Goal: Transaction & Acquisition: Purchase product/service

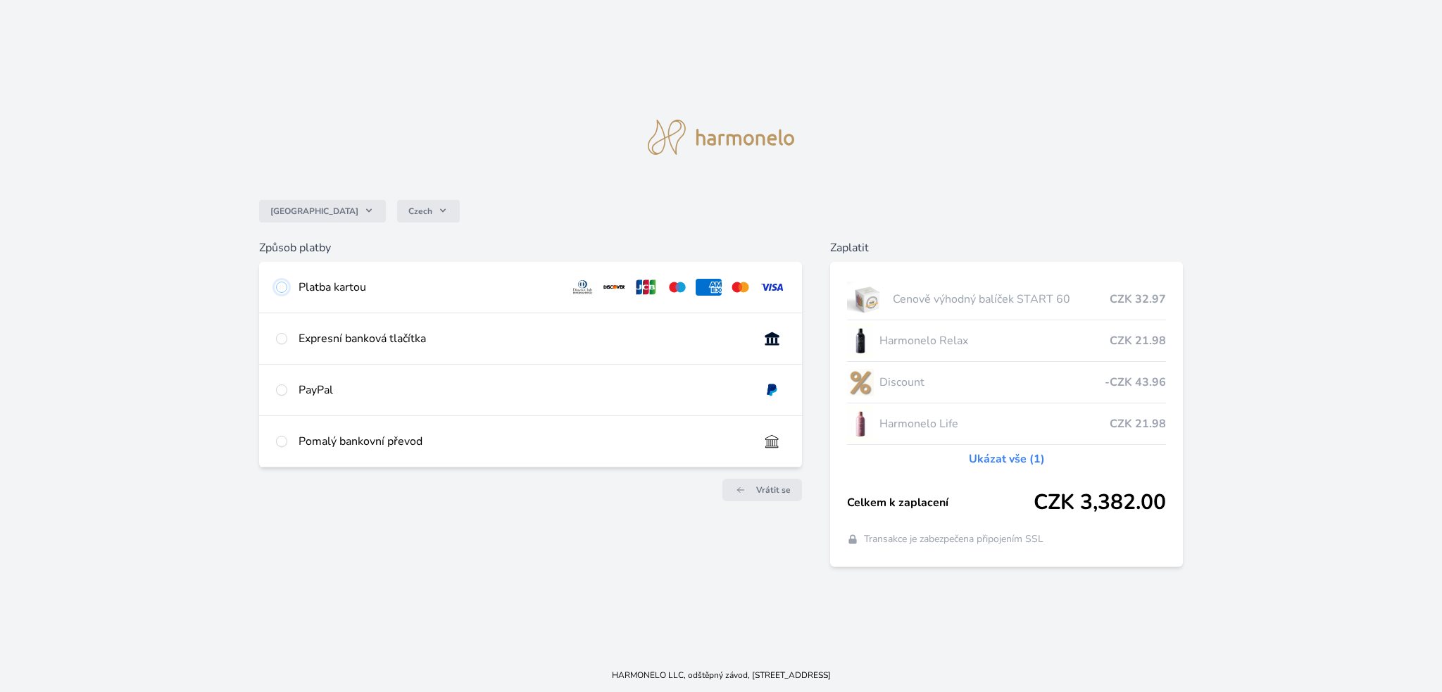
click at [284, 285] on input "radio" at bounding box center [281, 287] width 11 height 11
radio input "true"
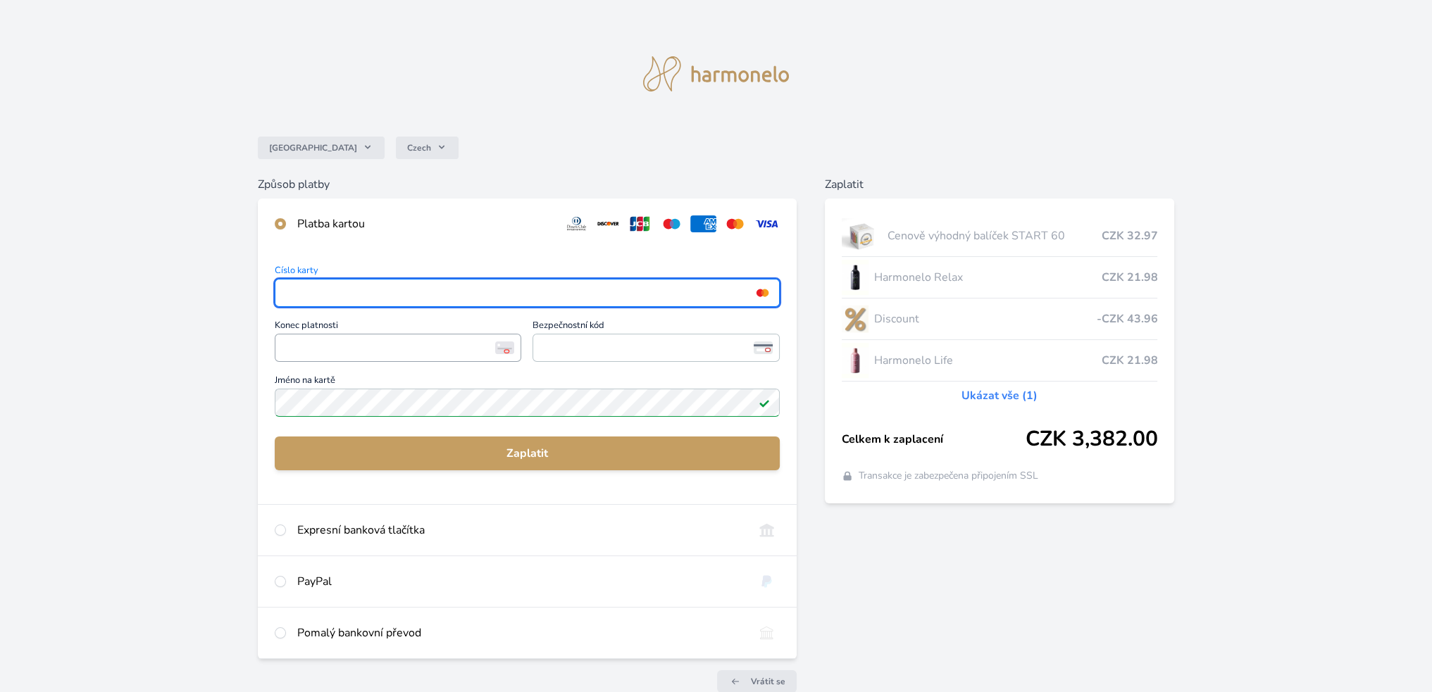
click at [368, 337] on span "<p>Your browser does not support iframes.</p>" at bounding box center [398, 348] width 247 height 28
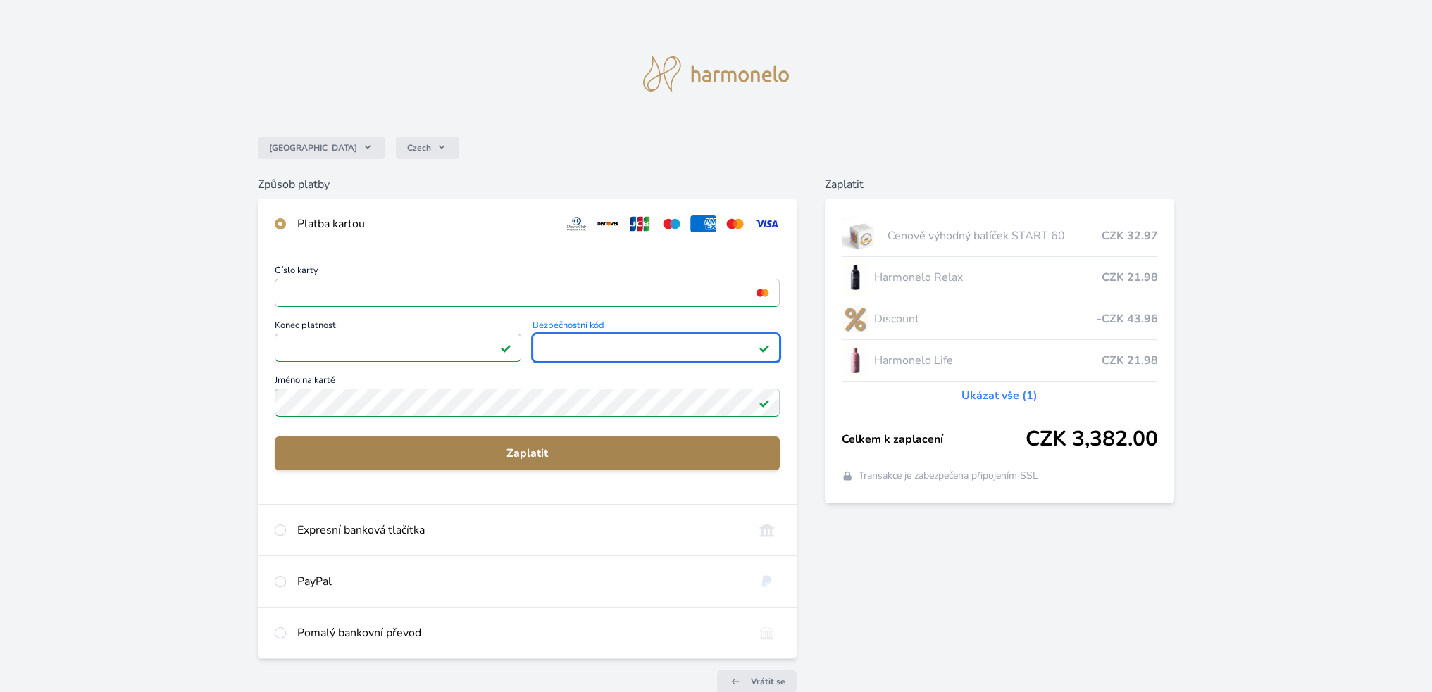
click at [499, 452] on span "Zaplatit" at bounding box center [527, 453] width 482 height 17
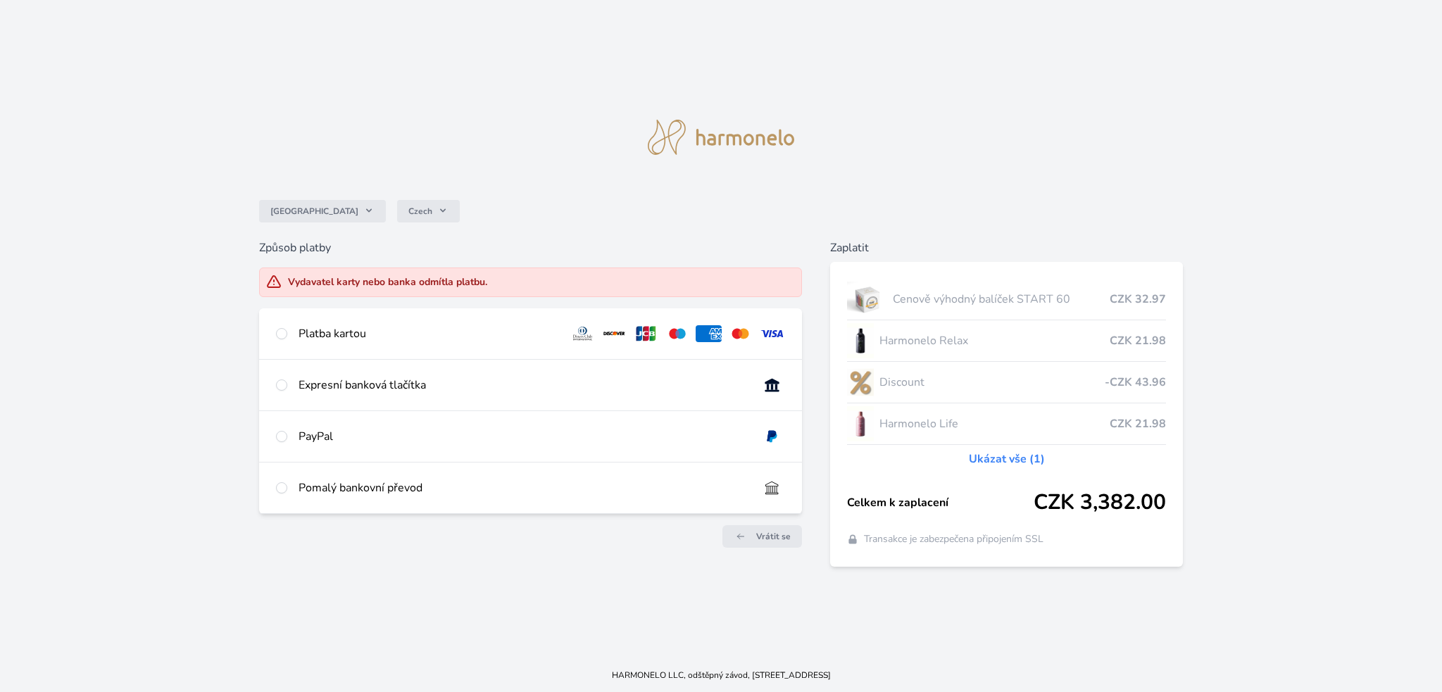
click at [332, 330] on div "Platba kartou" at bounding box center [429, 333] width 260 height 17
radio input "true"
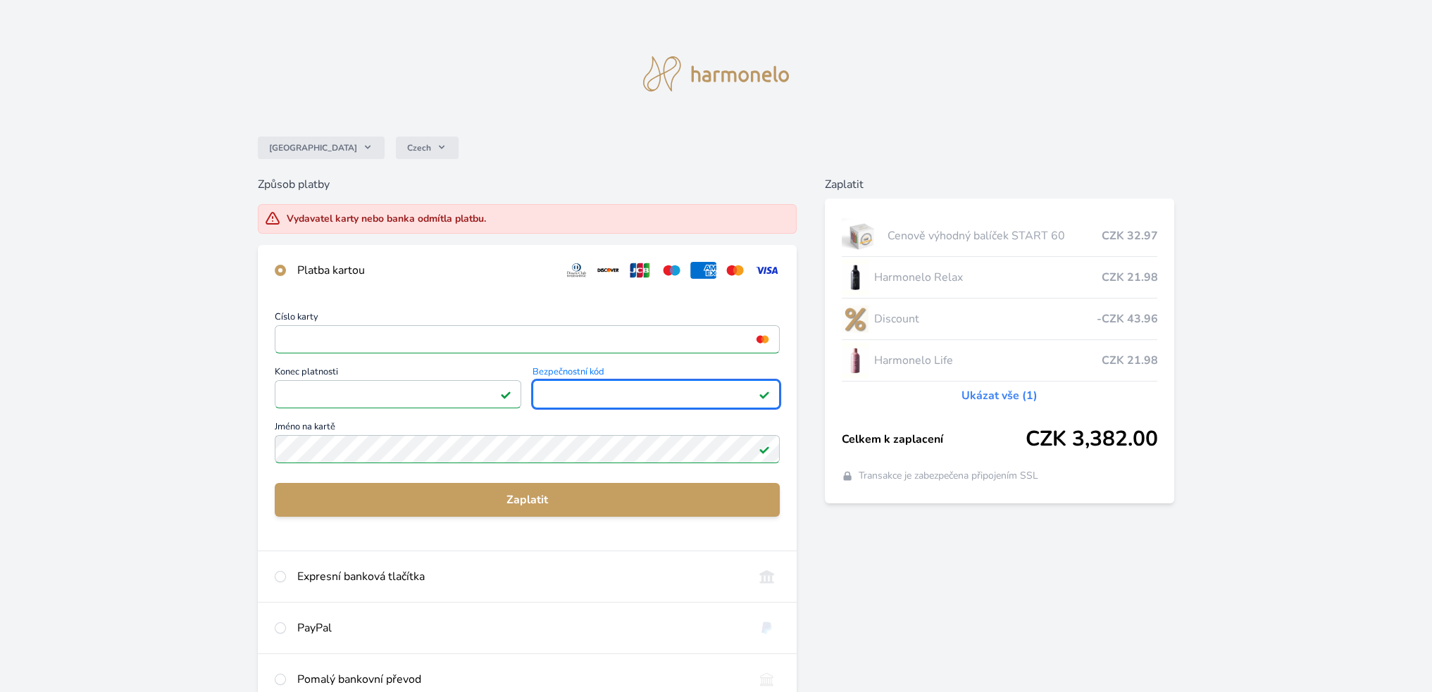
click at [980, 568] on div "Zaplatit Cenově výhodný balíček START 60 CZK 32.97 Harmonelo Relax CZK 21.98 Di…" at bounding box center [1000, 463] width 350 height 575
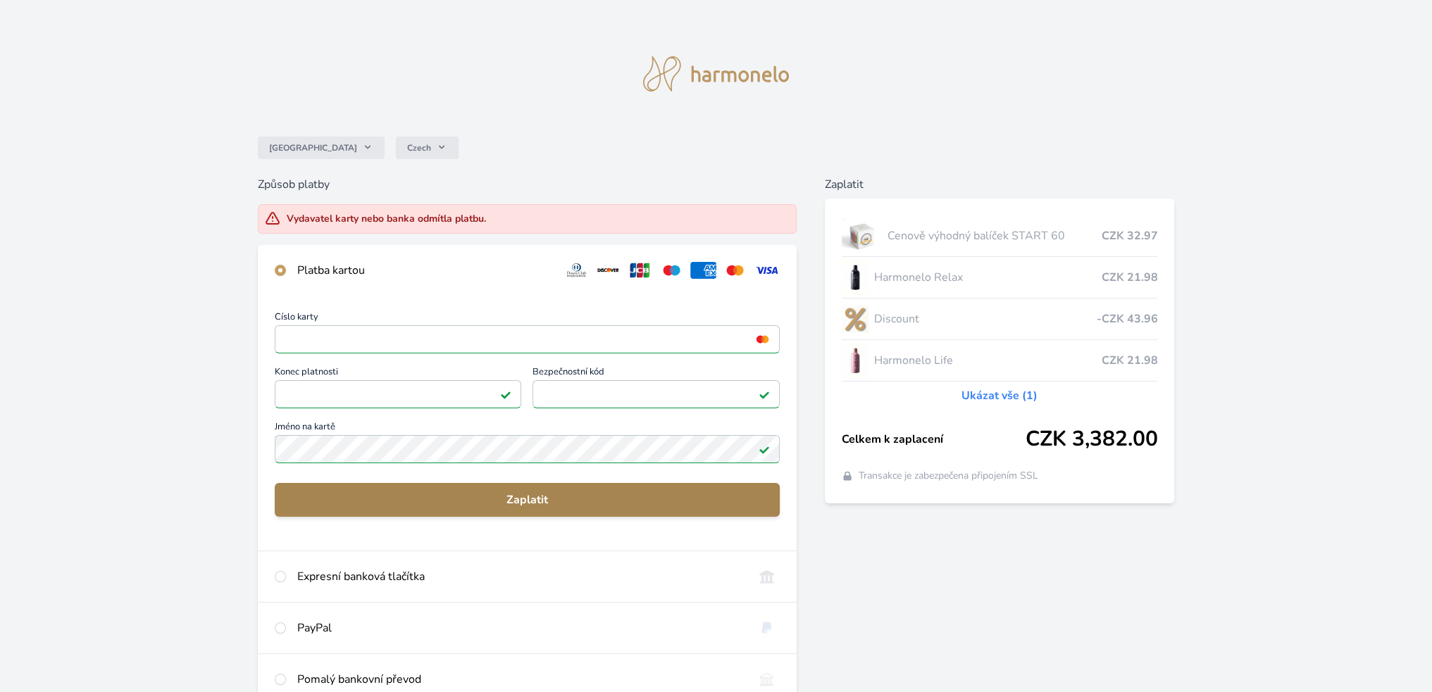
click at [563, 503] on span "Zaplatit" at bounding box center [527, 500] width 482 height 17
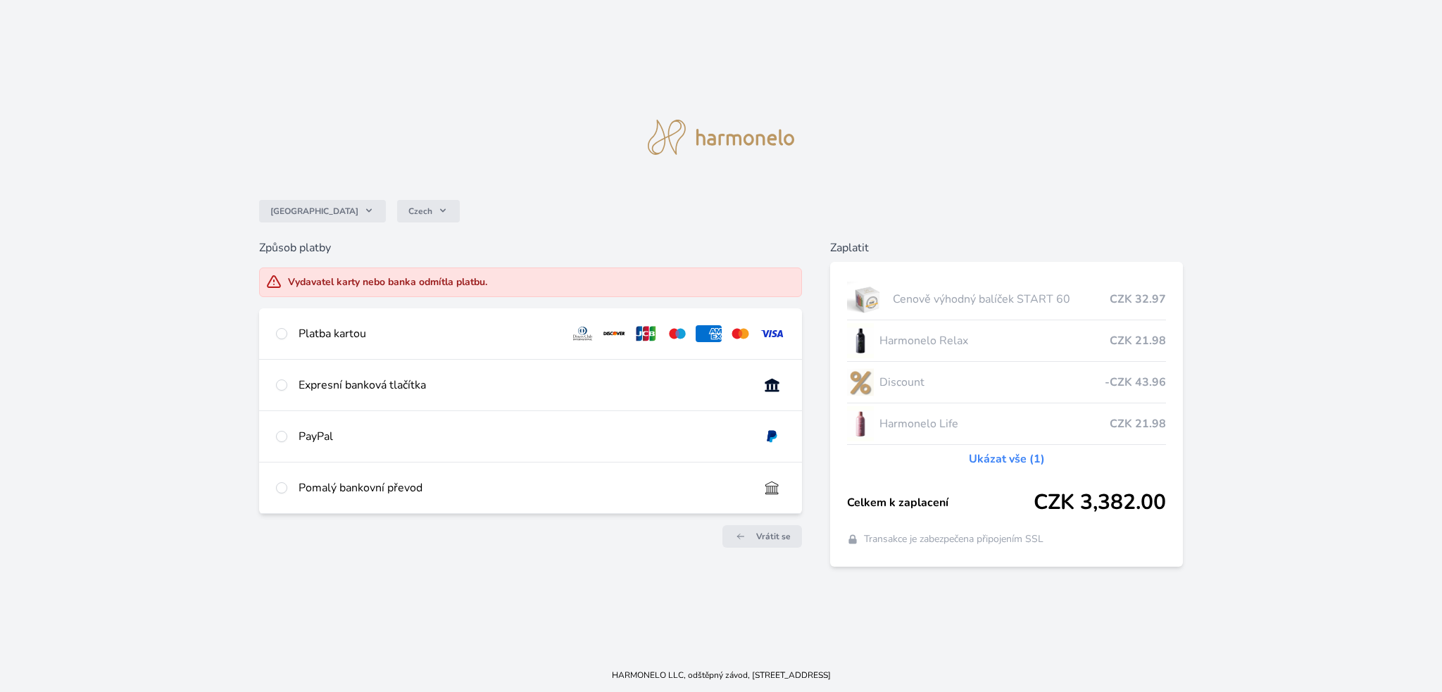
click at [445, 370] on div "Expresní banková tlačítka" at bounding box center [530, 385] width 543 height 51
radio input "true"
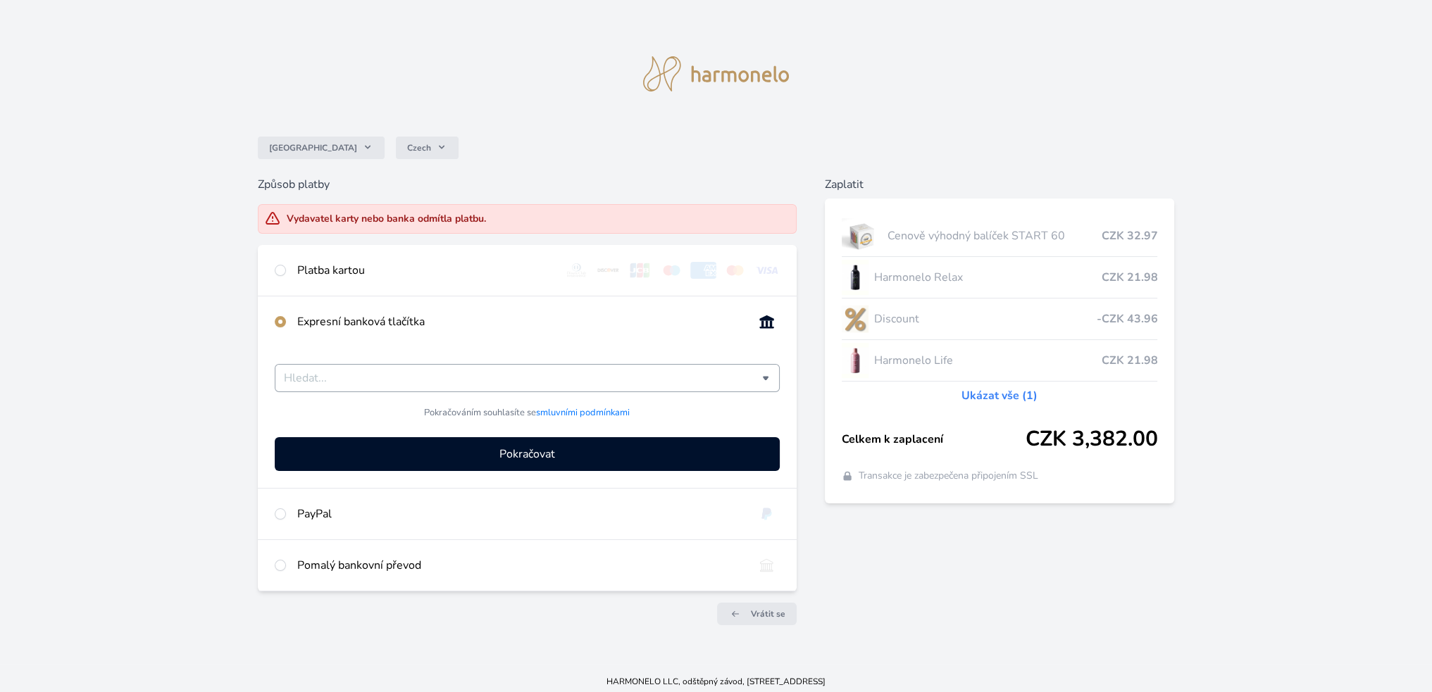
click at [440, 385] on input "Česká spořitelna Komerční banka mTransfer Fio banka Moneta Money Bank Raiffeise…" at bounding box center [523, 378] width 478 height 17
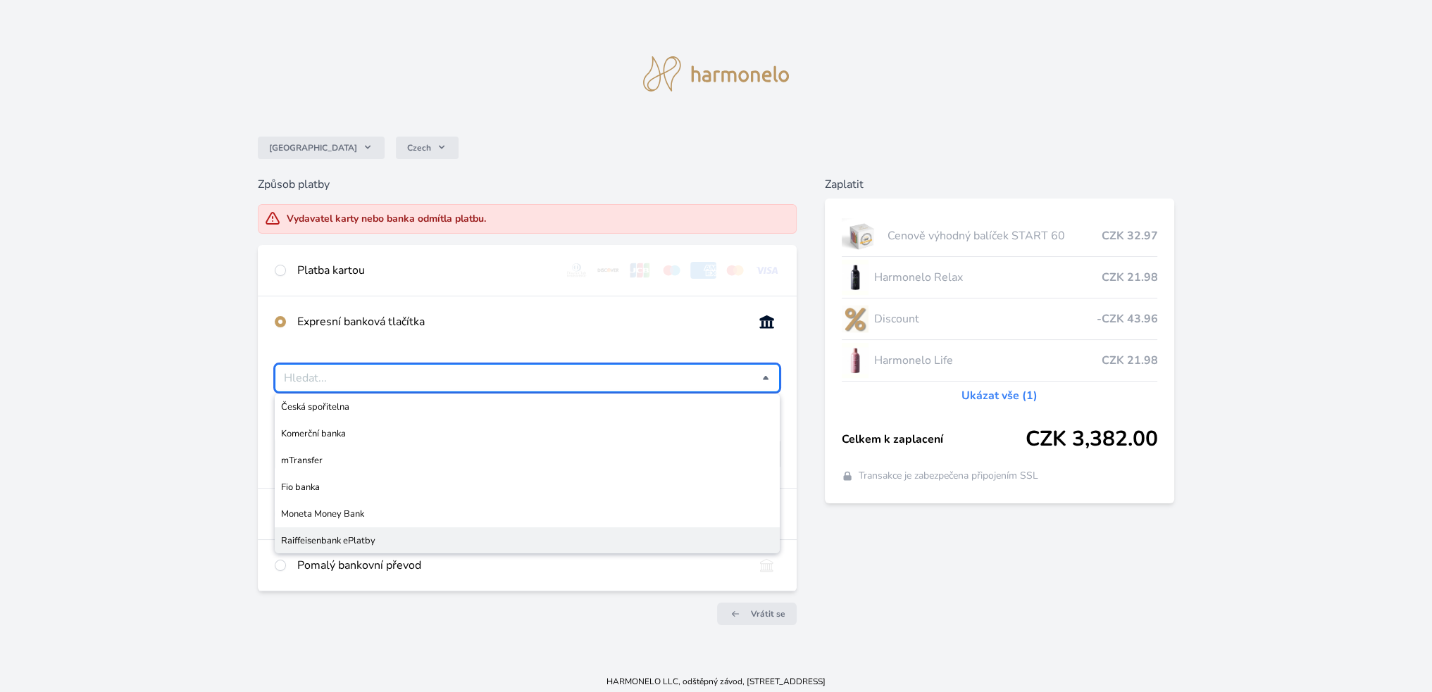
click at [397, 537] on span "Raiffeisenbank ePlatby" at bounding box center [527, 541] width 492 height 14
type input "Raiffeisenbank ePlatby"
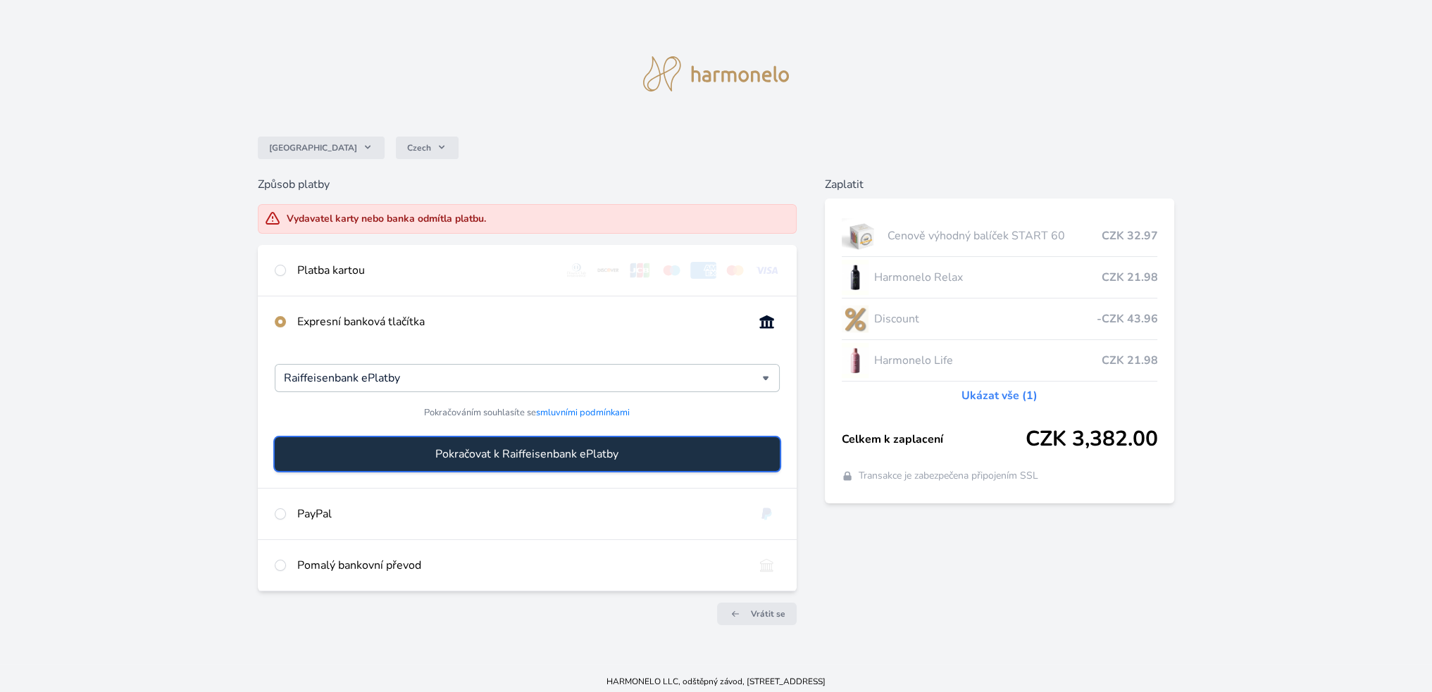
click at [547, 455] on span "Pokračovat k Raiffeisenbank ePlatby" at bounding box center [526, 454] width 183 height 17
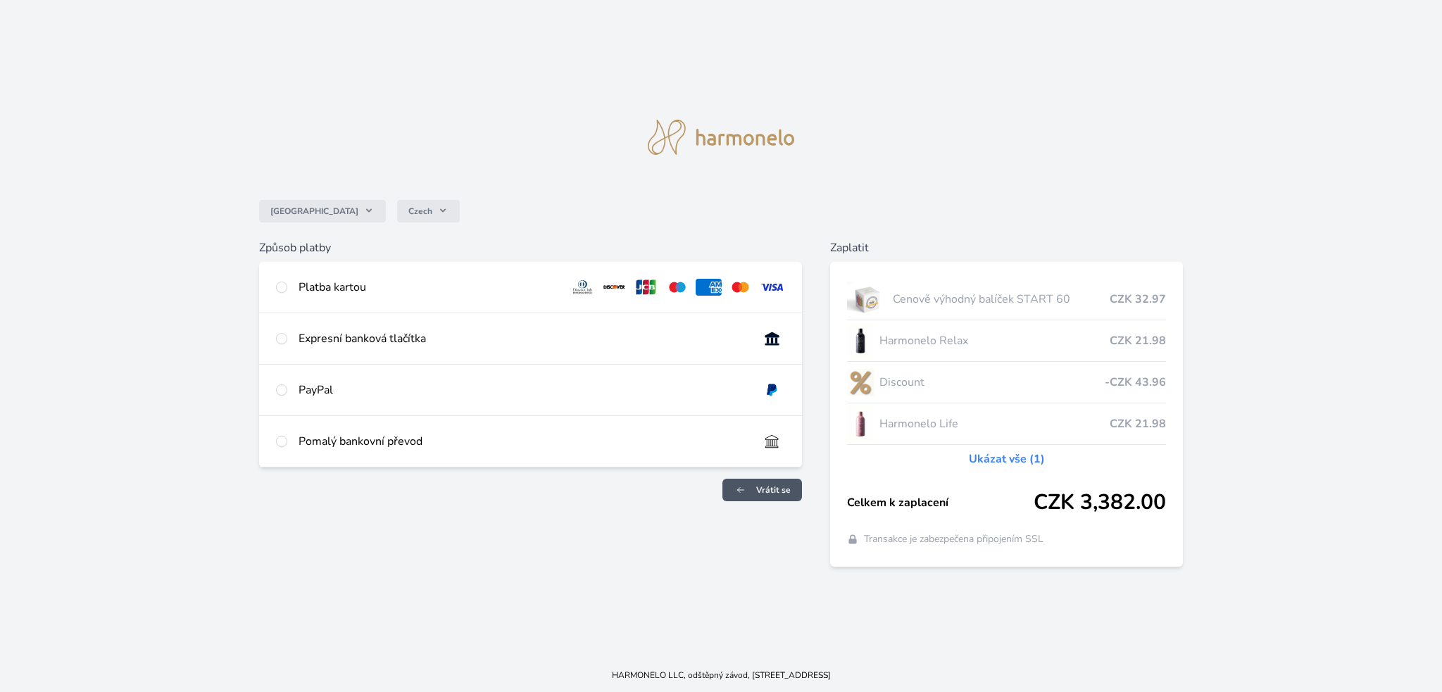
click at [780, 492] on span "Vrátit se" at bounding box center [773, 490] width 35 height 11
